Goal: Information Seeking & Learning: Compare options

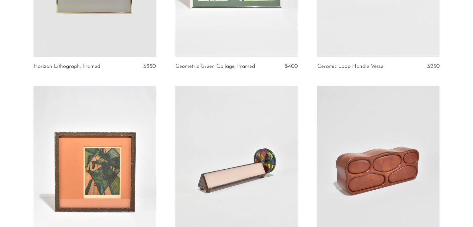
scroll to position [940, 0]
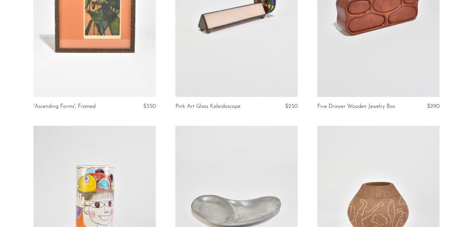
click at [240, 64] on link at bounding box center [236, 11] width 122 height 171
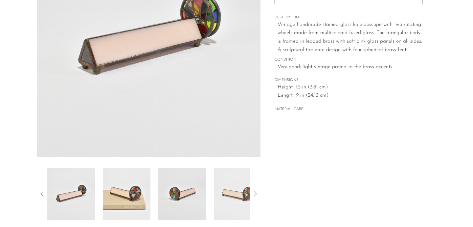
scroll to position [200, 0]
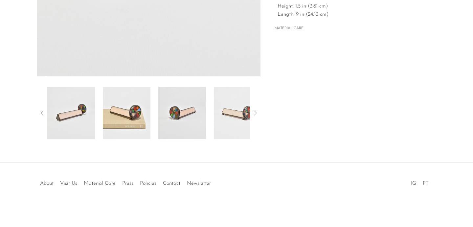
click at [253, 118] on div at bounding box center [149, 113] width 224 height 53
click at [254, 111] on icon at bounding box center [255, 113] width 8 height 8
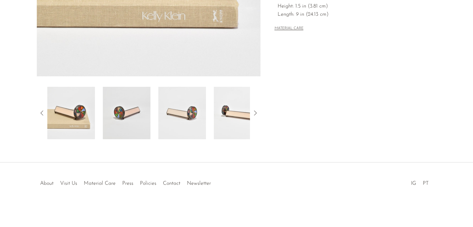
click at [254, 111] on icon at bounding box center [255, 113] width 8 height 8
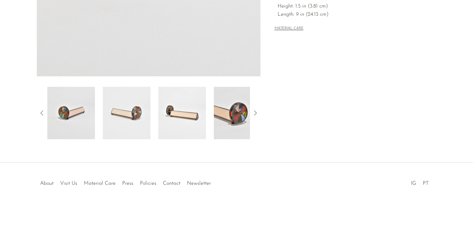
click at [230, 107] on img at bounding box center [238, 113] width 48 height 53
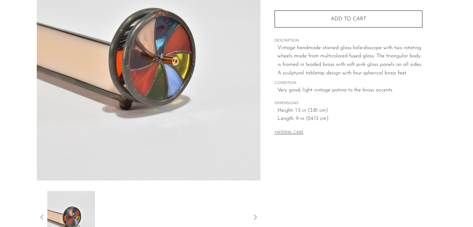
scroll to position [136, 0]
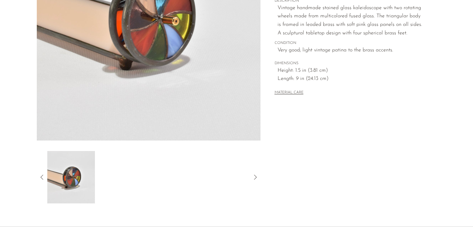
click at [256, 174] on icon at bounding box center [255, 178] width 8 height 8
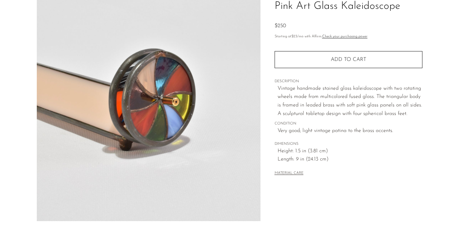
scroll to position [32, 0]
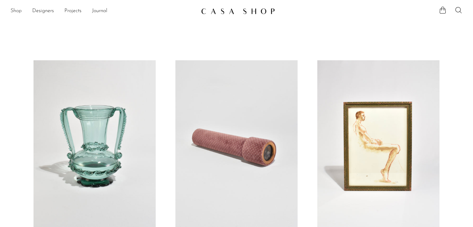
click at [17, 7] on link "Shop" at bounding box center [16, 11] width 11 height 9
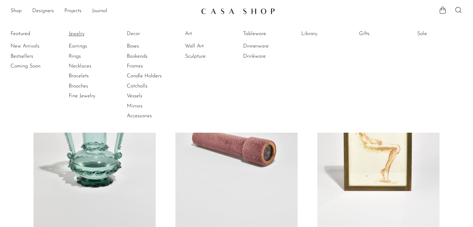
click at [77, 36] on link "Jewelry" at bounding box center [93, 33] width 49 height 7
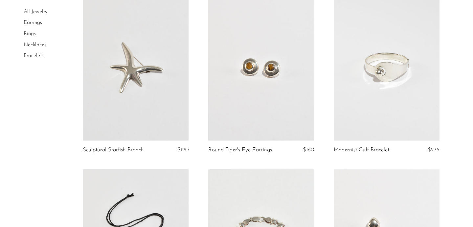
scroll to position [938, 0]
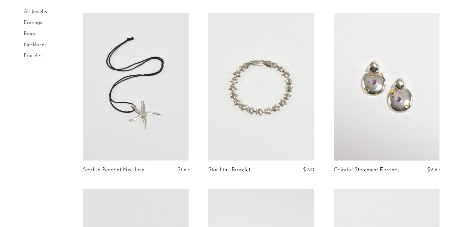
click at [259, 124] on link at bounding box center [261, 87] width 106 height 148
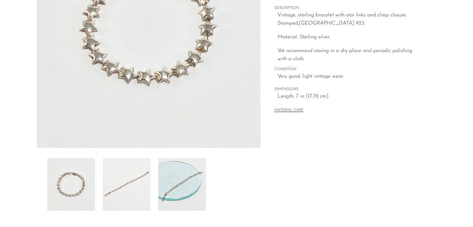
scroll to position [140, 0]
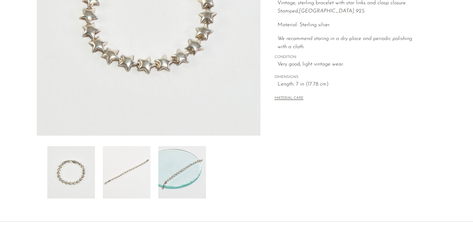
click at [180, 171] on img at bounding box center [182, 172] width 48 height 53
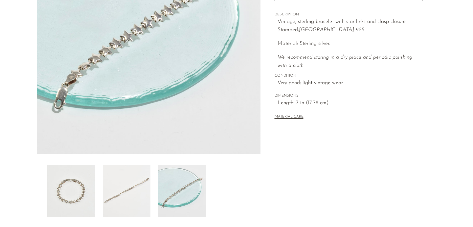
scroll to position [42, 0]
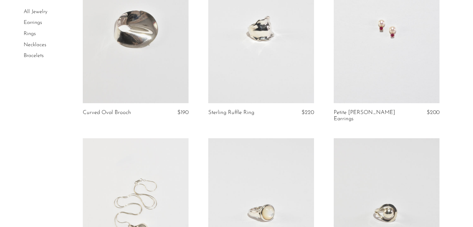
scroll to position [1159, 0]
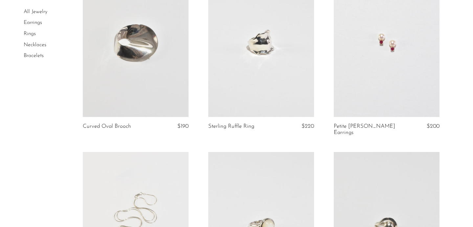
click at [384, 65] on link at bounding box center [386, 43] width 106 height 148
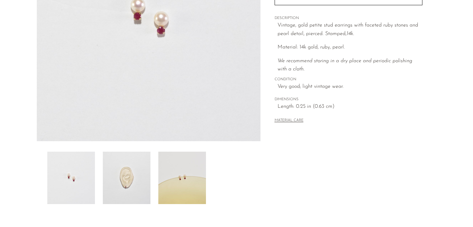
scroll to position [146, 0]
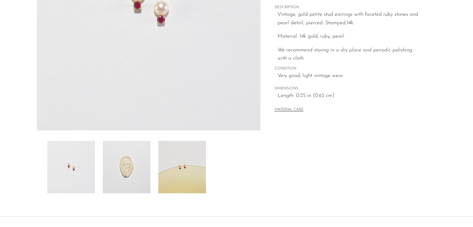
click at [125, 182] on img at bounding box center [127, 167] width 48 height 53
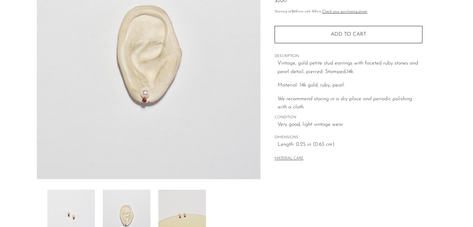
scroll to position [94, 0]
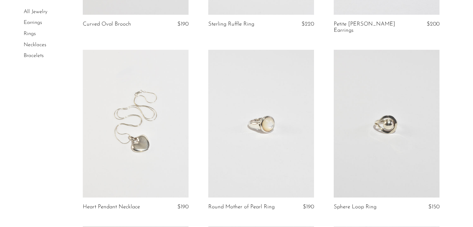
scroll to position [1322, 0]
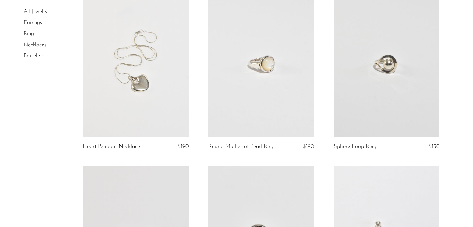
click at [151, 97] on link at bounding box center [136, 63] width 106 height 148
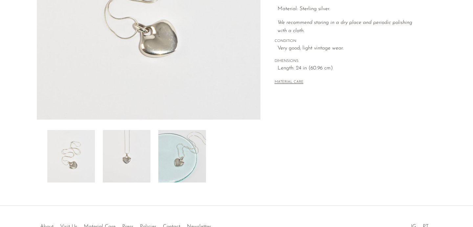
scroll to position [164, 0]
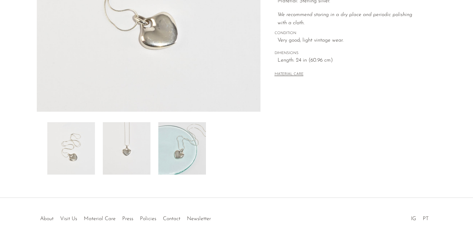
click at [178, 151] on img at bounding box center [182, 148] width 48 height 53
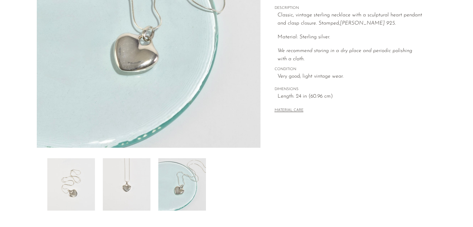
scroll to position [27, 0]
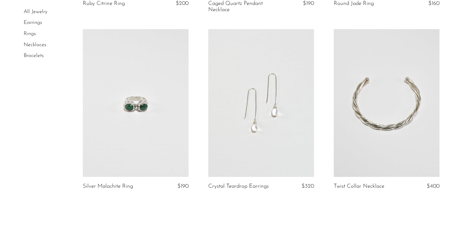
scroll to position [2027, 0]
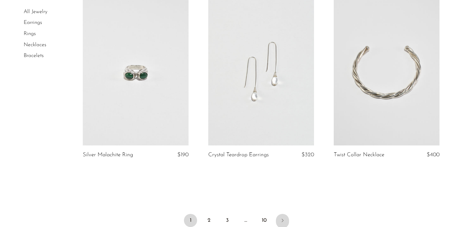
click at [278, 216] on link "Next" at bounding box center [282, 221] width 13 height 14
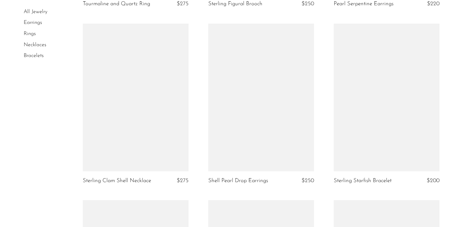
scroll to position [1484, 0]
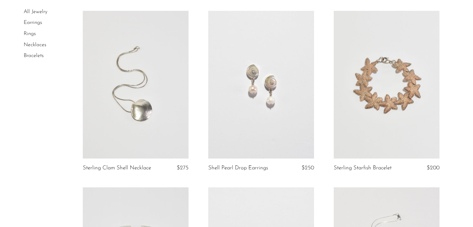
click at [260, 105] on link at bounding box center [261, 85] width 106 height 148
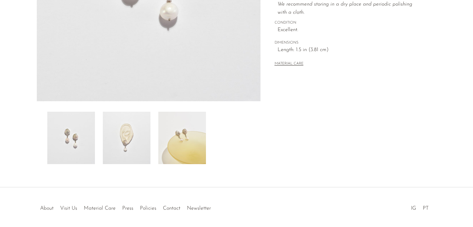
scroll to position [185, 0]
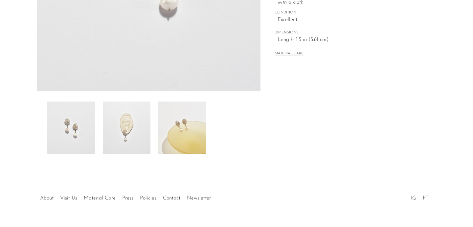
click at [150, 148] on img at bounding box center [127, 128] width 48 height 53
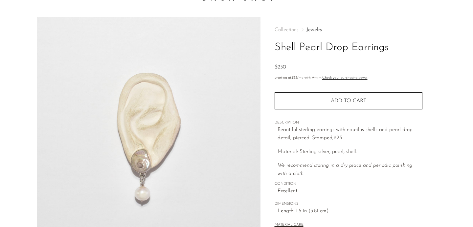
scroll to position [0, 0]
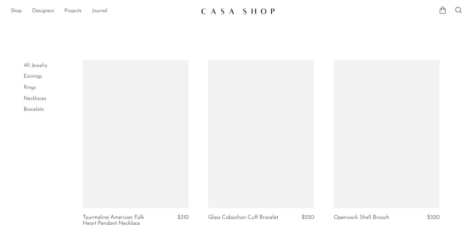
scroll to position [1484, 0]
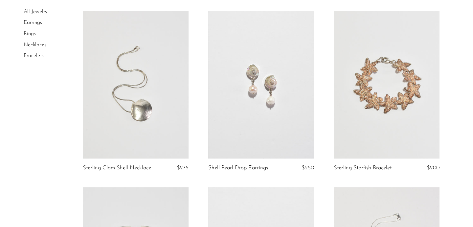
click at [148, 138] on link at bounding box center [136, 85] width 106 height 148
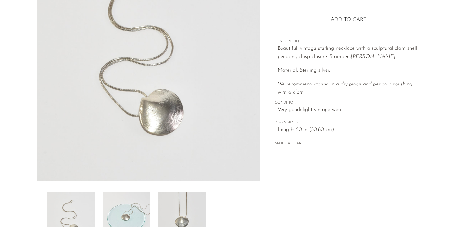
scroll to position [94, 0]
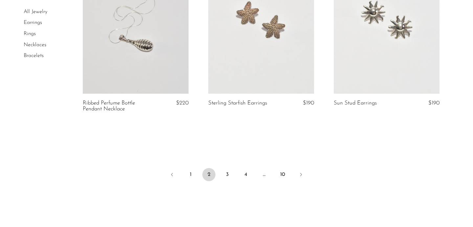
scroll to position [2105, 0]
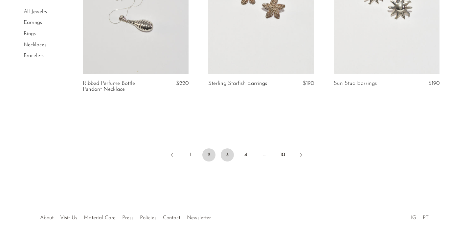
click at [226, 154] on link "3" at bounding box center [227, 155] width 13 height 13
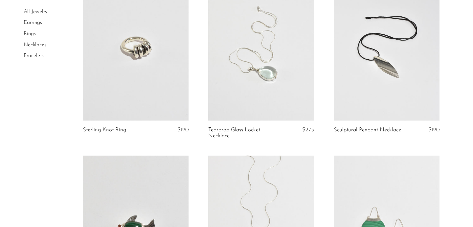
scroll to position [1163, 0]
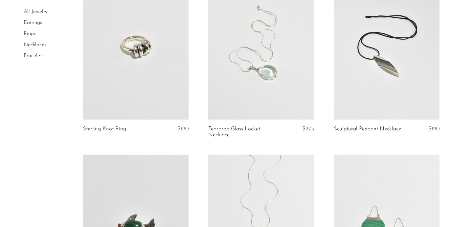
click at [131, 62] on link at bounding box center [136, 46] width 106 height 148
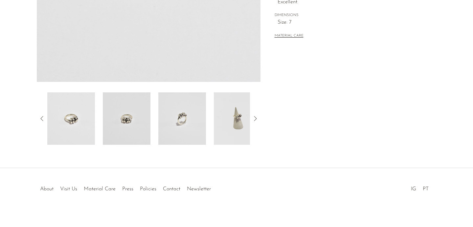
scroll to position [200, 0]
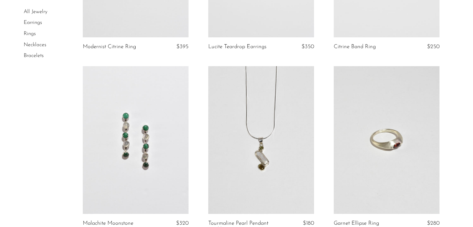
scroll to position [2064, 0]
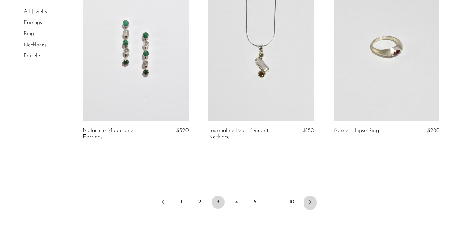
click at [311, 204] on icon "Next" at bounding box center [309, 202] width 5 height 5
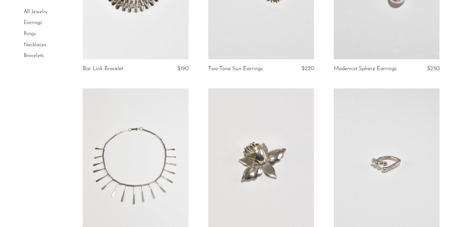
scroll to position [2061, 0]
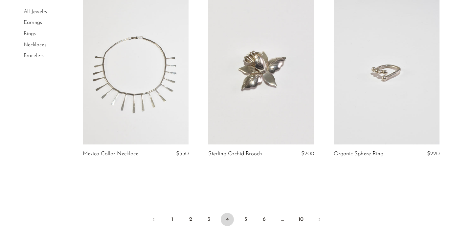
click at [376, 121] on link at bounding box center [386, 71] width 106 height 148
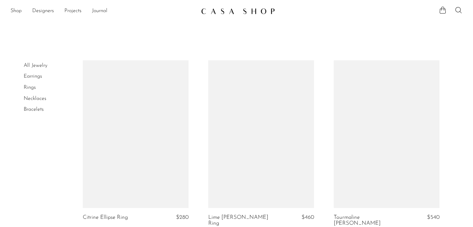
scroll to position [2061, 0]
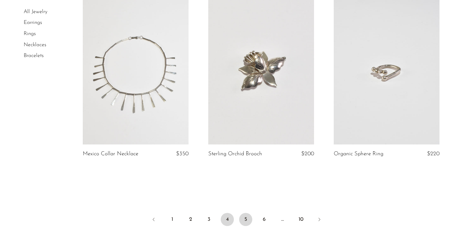
click at [245, 213] on link "5" at bounding box center [245, 219] width 13 height 13
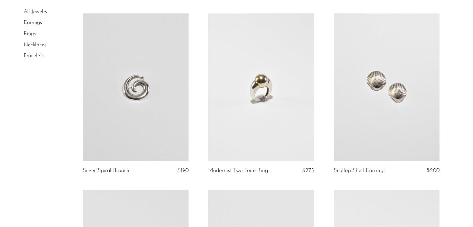
scroll to position [224, 0]
click at [362, 104] on link at bounding box center [386, 87] width 106 height 148
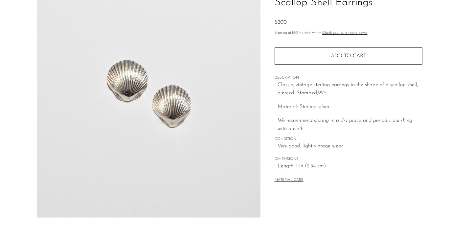
scroll to position [200, 0]
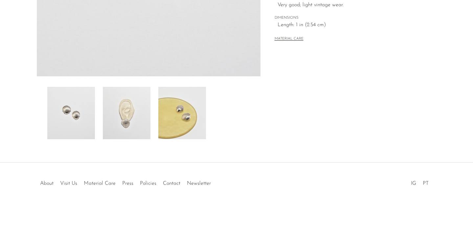
click at [183, 121] on img at bounding box center [182, 113] width 48 height 53
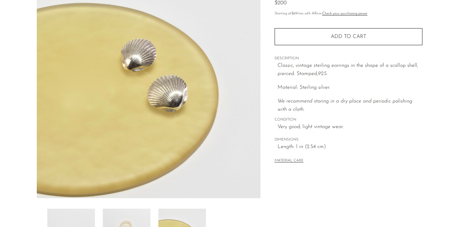
scroll to position [0, 0]
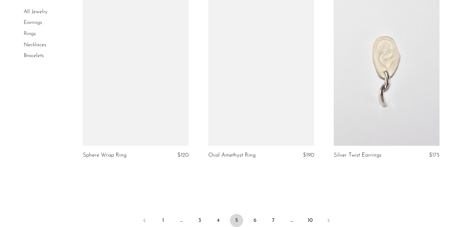
scroll to position [2045, 0]
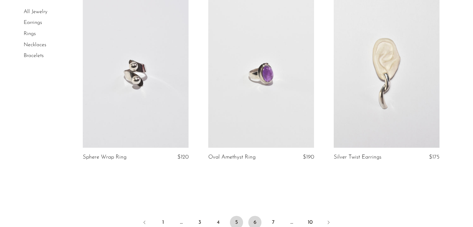
click at [252, 223] on link "6" at bounding box center [254, 222] width 13 height 13
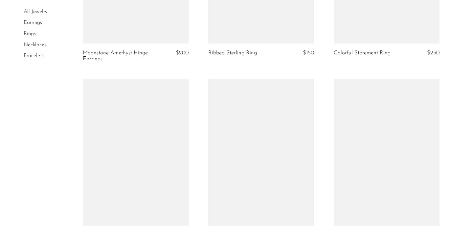
scroll to position [1805, 0]
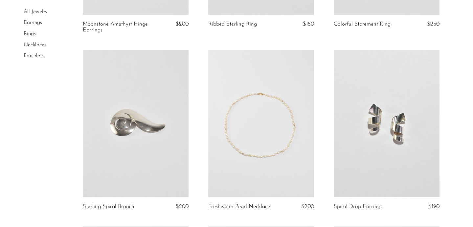
click at [268, 135] on link at bounding box center [261, 124] width 106 height 148
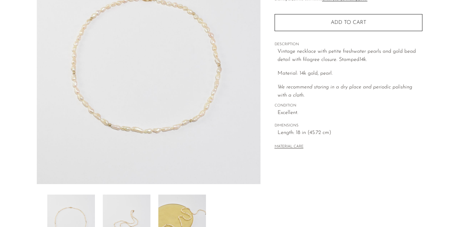
scroll to position [155, 0]
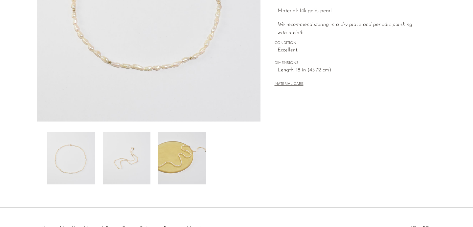
click at [137, 158] on img at bounding box center [127, 158] width 48 height 53
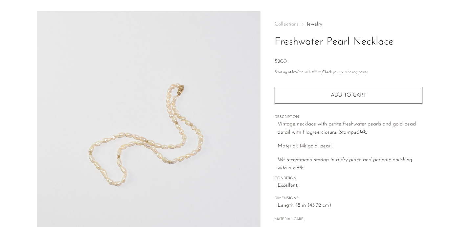
scroll to position [9, 0]
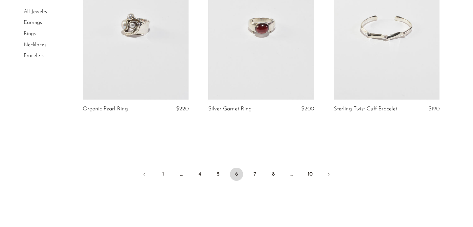
scroll to position [2134, 0]
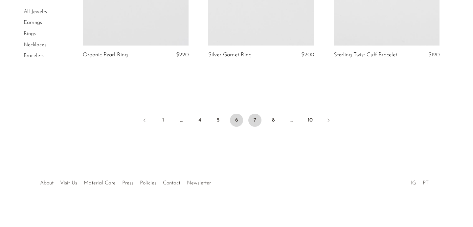
click at [255, 120] on link "7" at bounding box center [254, 120] width 13 height 13
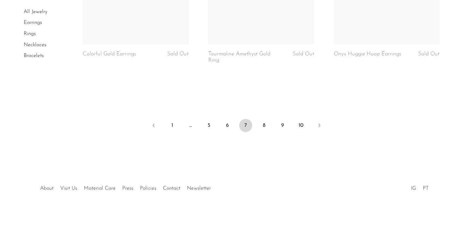
scroll to position [2172, 0]
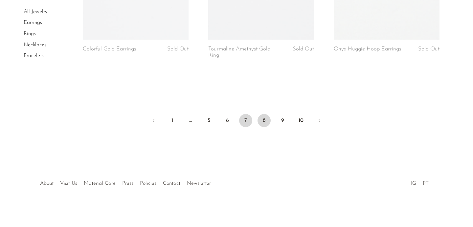
click at [257, 122] on link "8" at bounding box center [263, 120] width 13 height 13
